Goal: Information Seeking & Learning: Learn about a topic

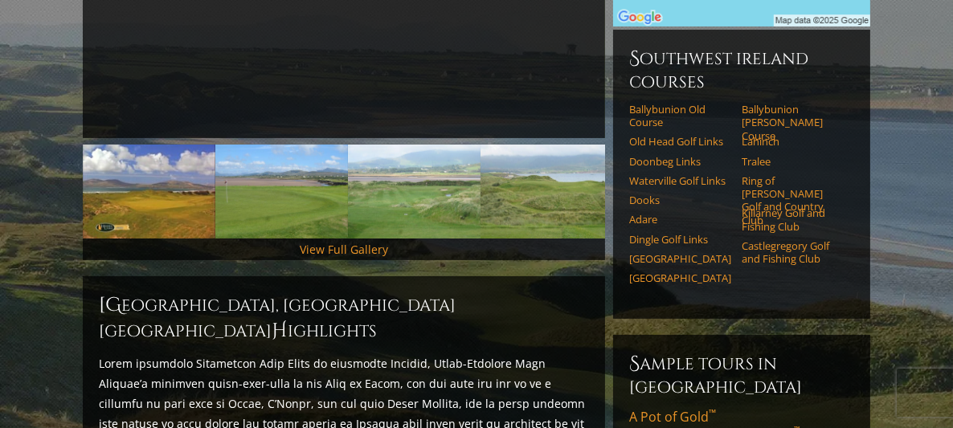
scroll to position [435, 0]
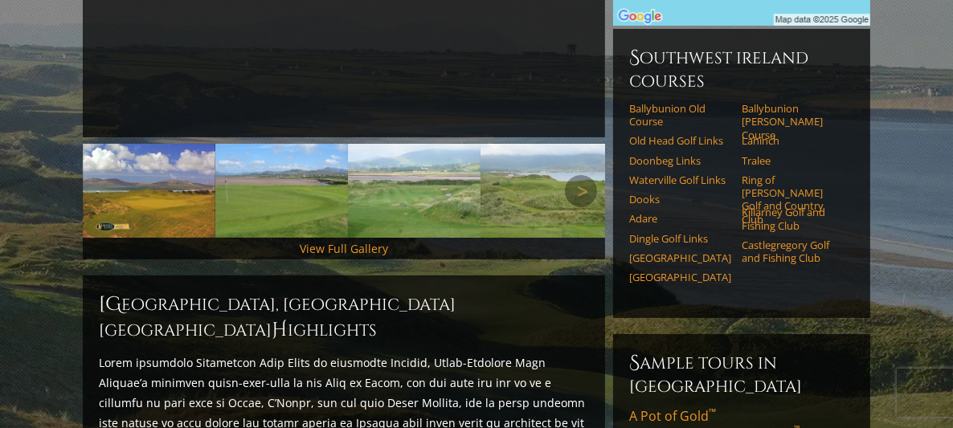
click at [168, 178] on img at bounding box center [149, 191] width 133 height 94
click at [260, 173] on img at bounding box center [281, 191] width 133 height 94
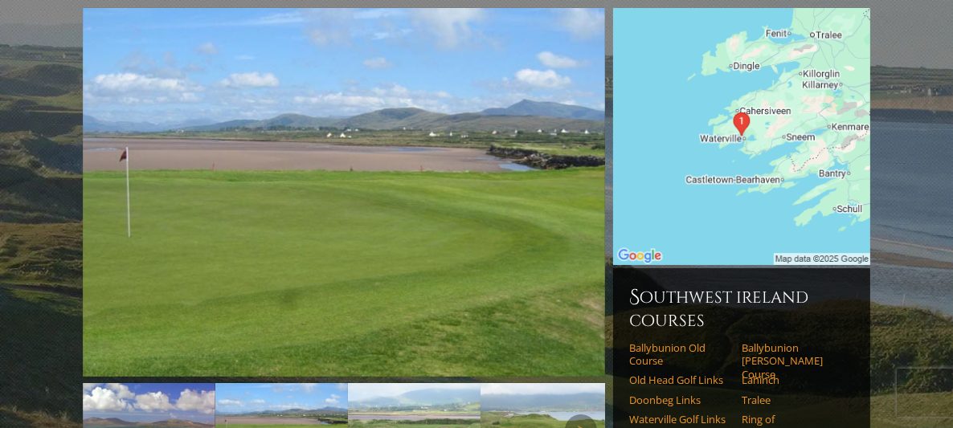
scroll to position [194, 0]
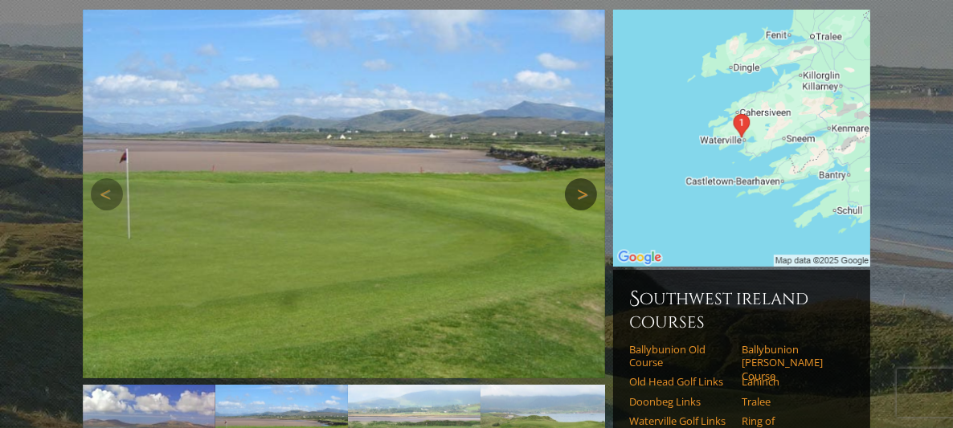
click at [583, 178] on link "Next" at bounding box center [581, 194] width 32 height 32
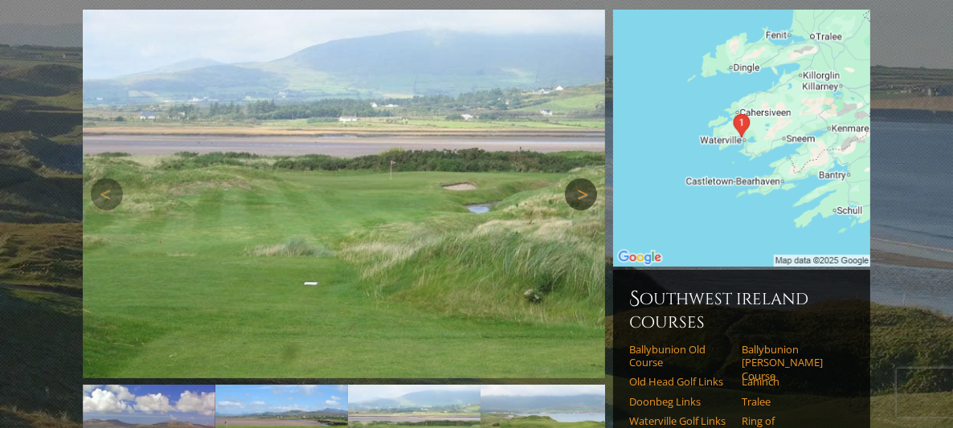
click at [577, 178] on link "Next" at bounding box center [581, 194] width 32 height 32
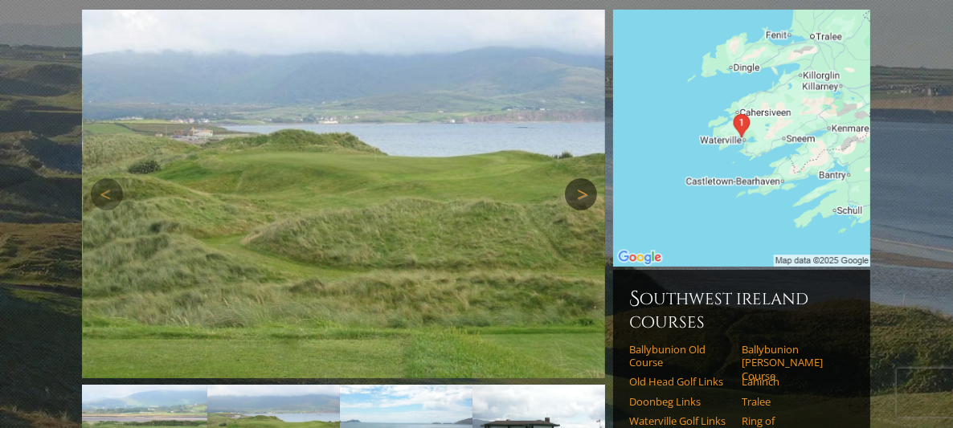
click at [583, 178] on link "Next" at bounding box center [581, 194] width 32 height 32
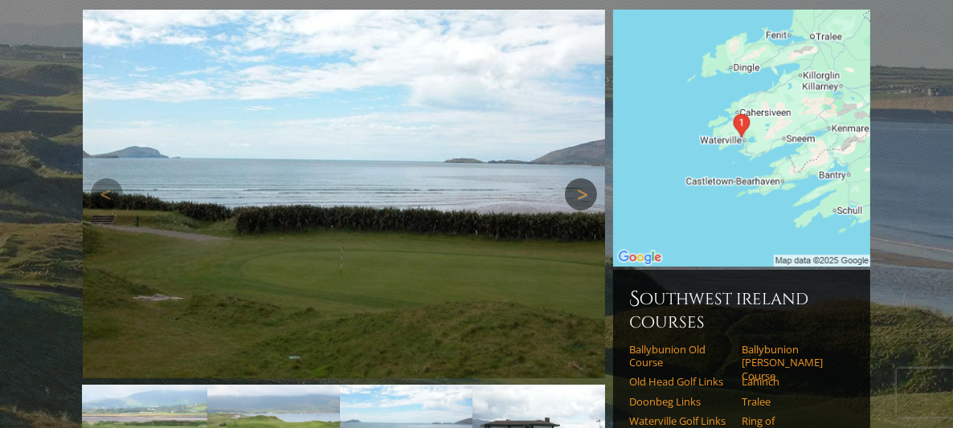
click at [583, 178] on link "Next" at bounding box center [581, 194] width 32 height 32
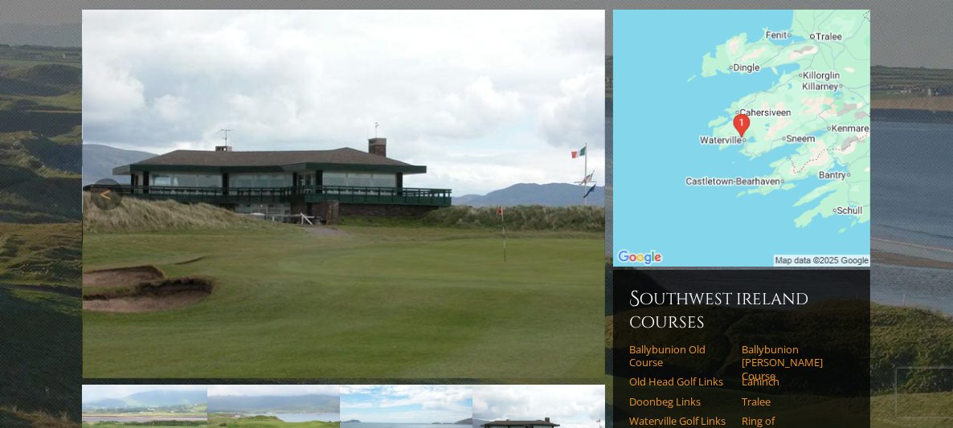
click at [583, 178] on link "Next" at bounding box center [581, 194] width 32 height 32
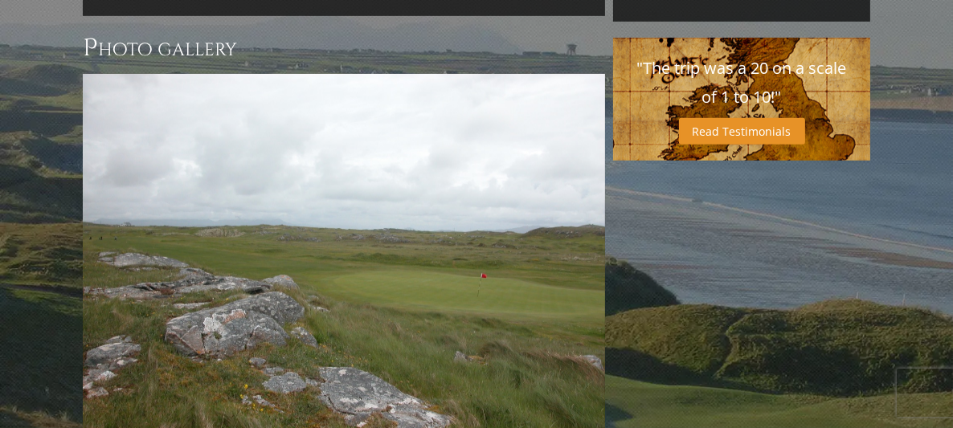
scroll to position [1151, 0]
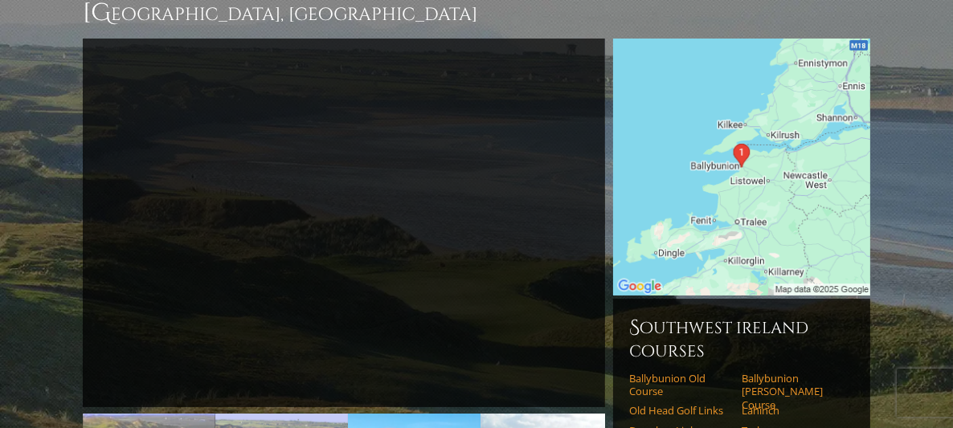
scroll to position [156, 0]
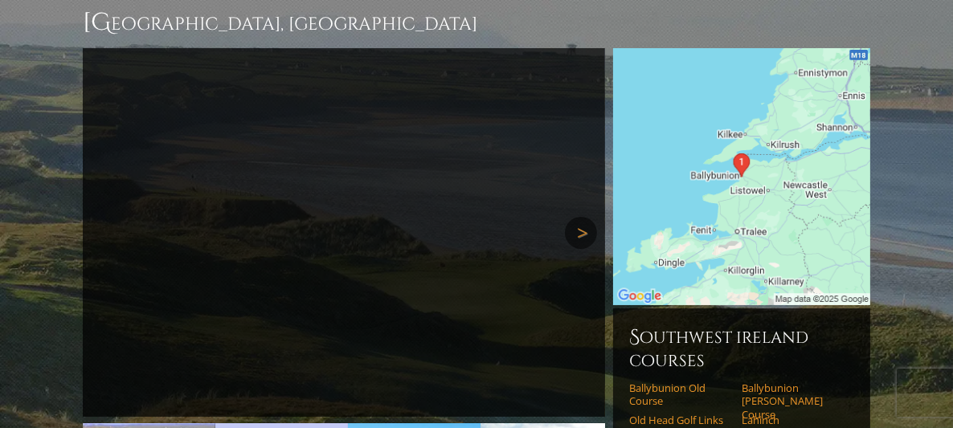
click at [584, 217] on link "Next" at bounding box center [581, 233] width 32 height 32
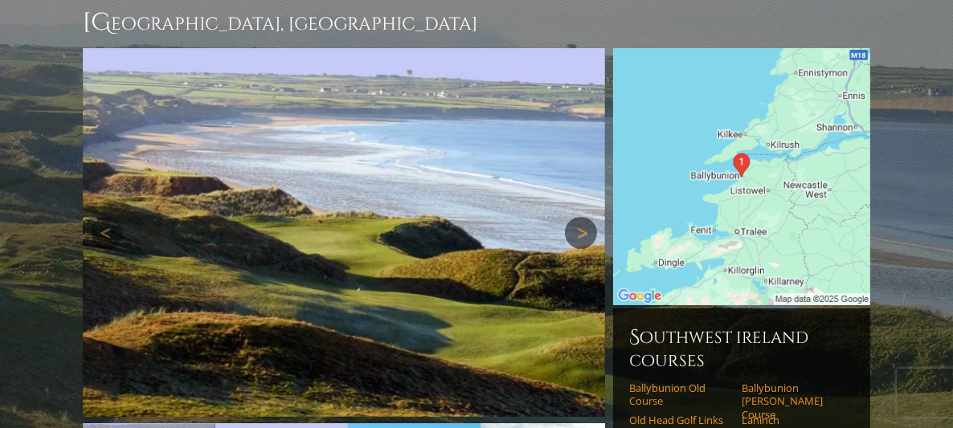
click at [583, 217] on link "Next" at bounding box center [581, 233] width 32 height 32
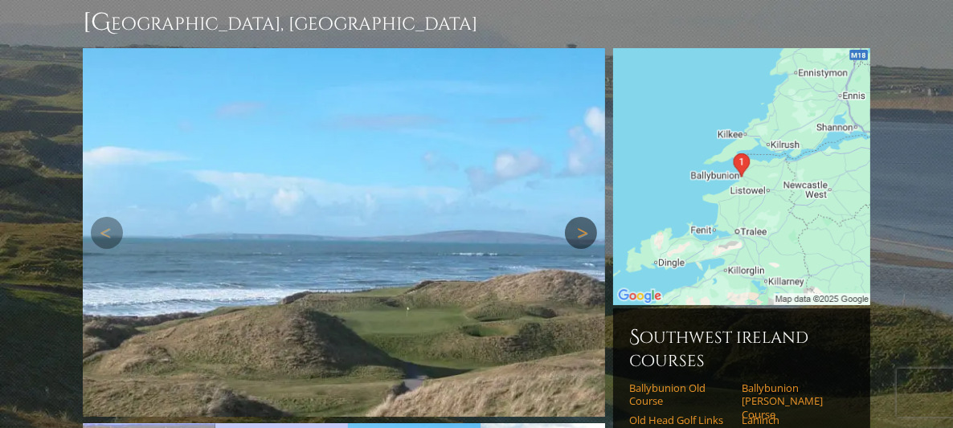
click at [583, 217] on link "Next" at bounding box center [581, 233] width 32 height 32
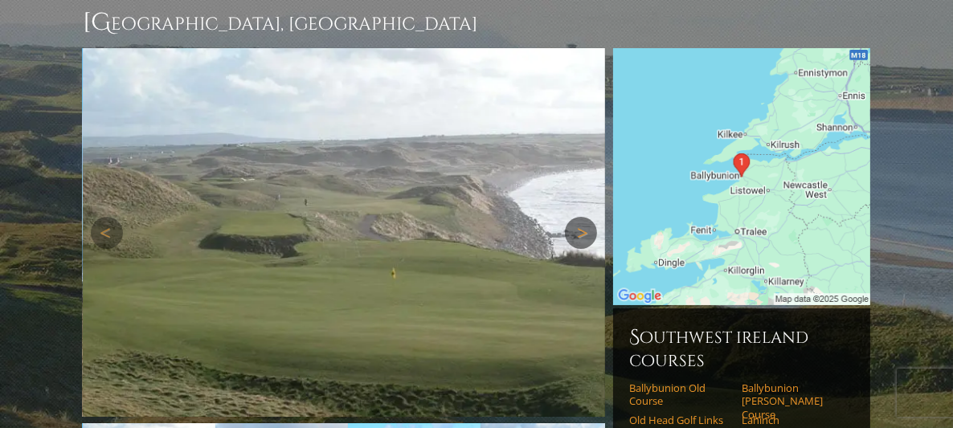
click at [583, 217] on link "Next" at bounding box center [581, 233] width 32 height 32
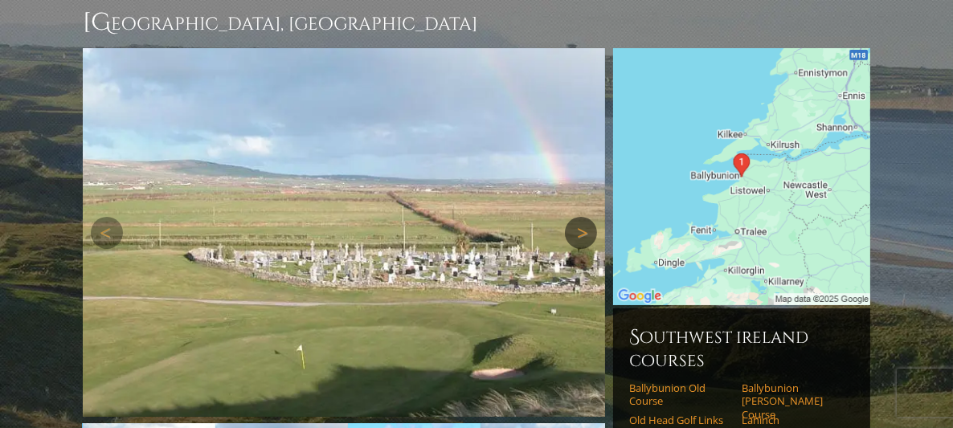
click at [583, 217] on link "Next" at bounding box center [581, 233] width 32 height 32
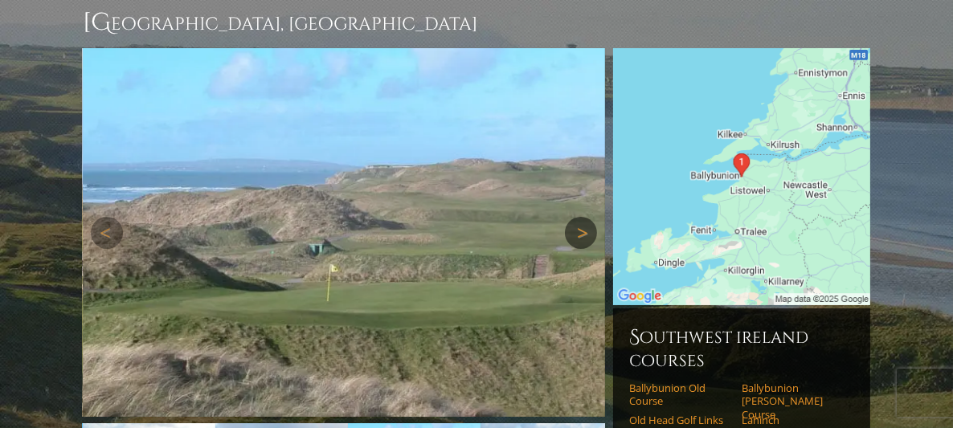
click at [583, 217] on link "Next" at bounding box center [581, 233] width 32 height 32
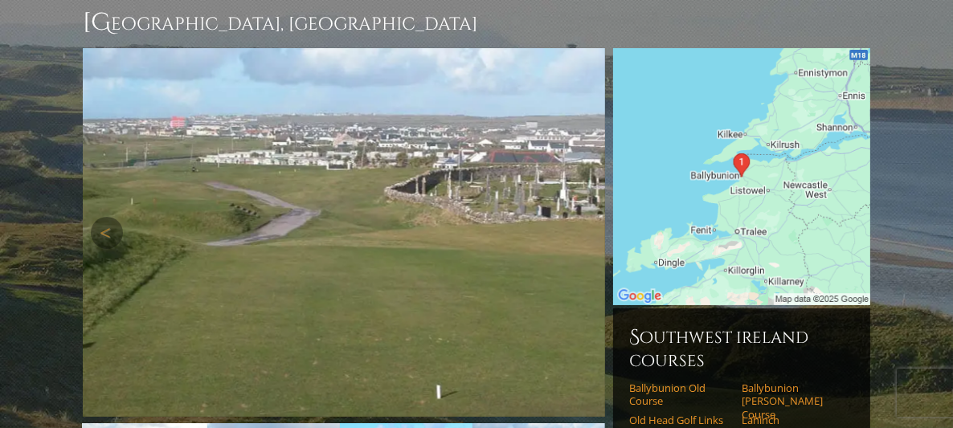
click at [583, 217] on link "Next" at bounding box center [581, 233] width 32 height 32
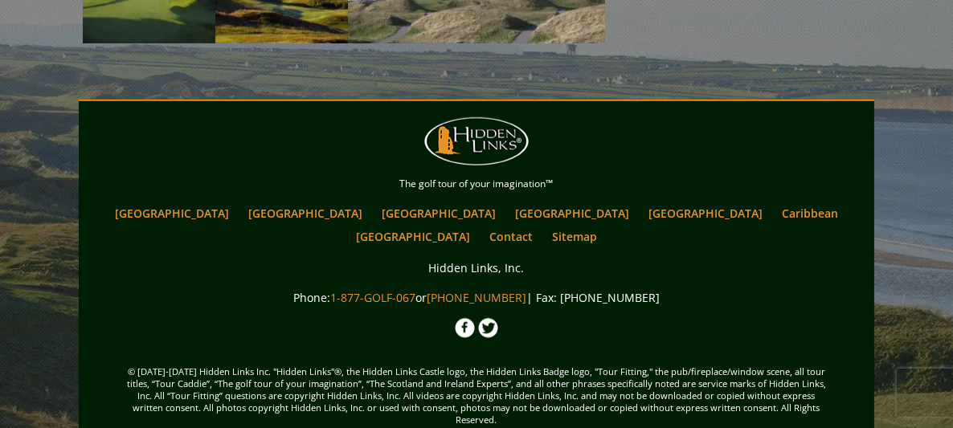
scroll to position [0, 0]
